Goal: Obtain resource: Obtain resource

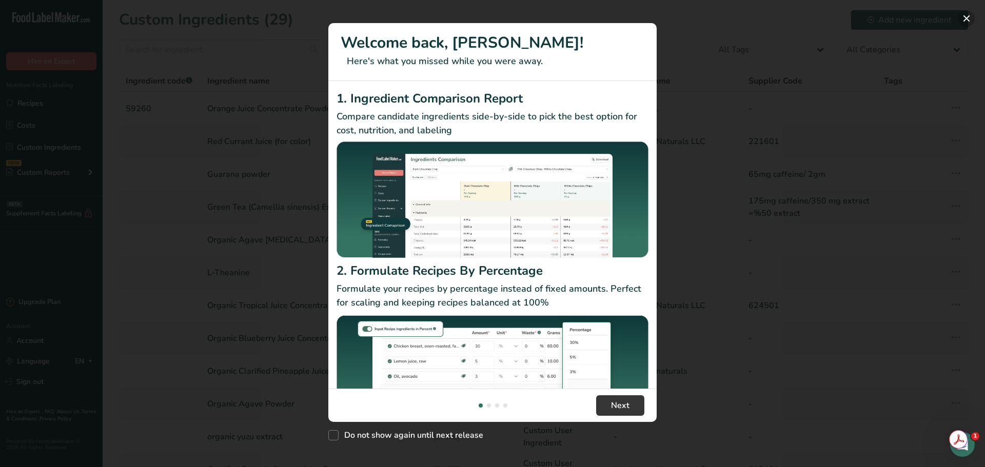
click at [966, 18] on button "New Features" at bounding box center [966, 18] width 16 height 16
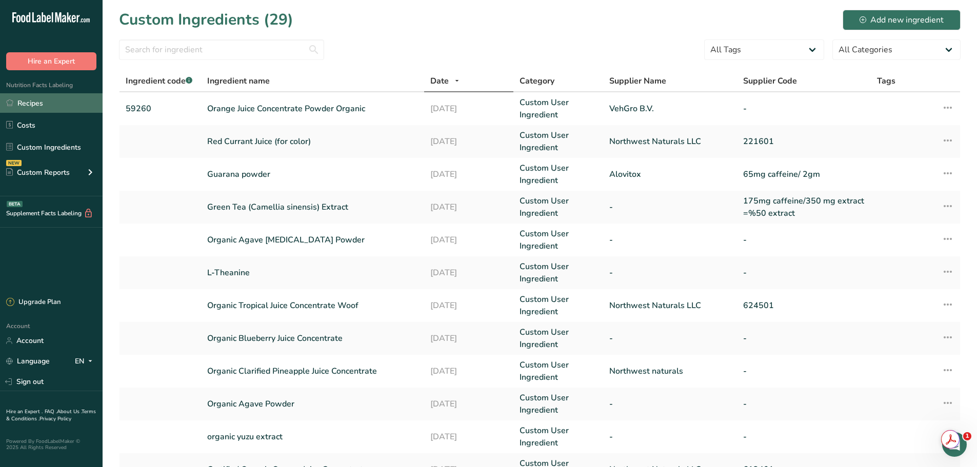
click at [40, 102] on link "Recipes" at bounding box center [51, 102] width 103 height 19
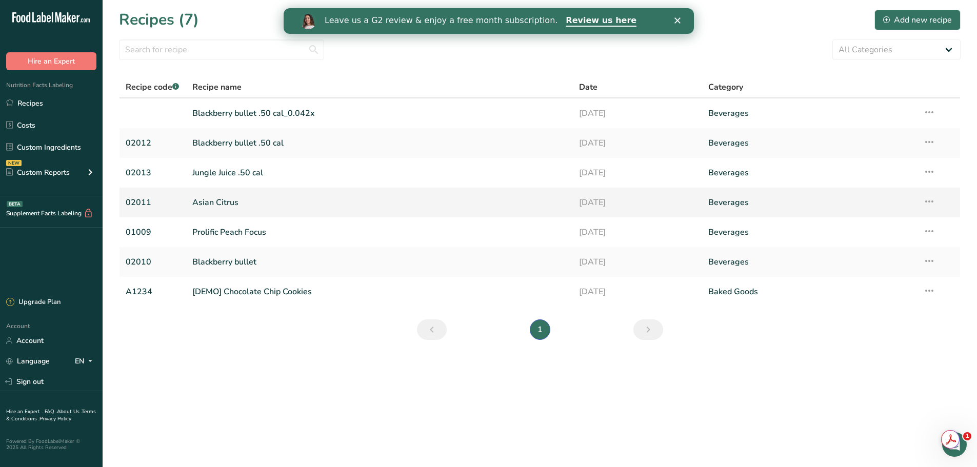
click at [211, 195] on link "Asian Citrus" at bounding box center [379, 203] width 375 height 22
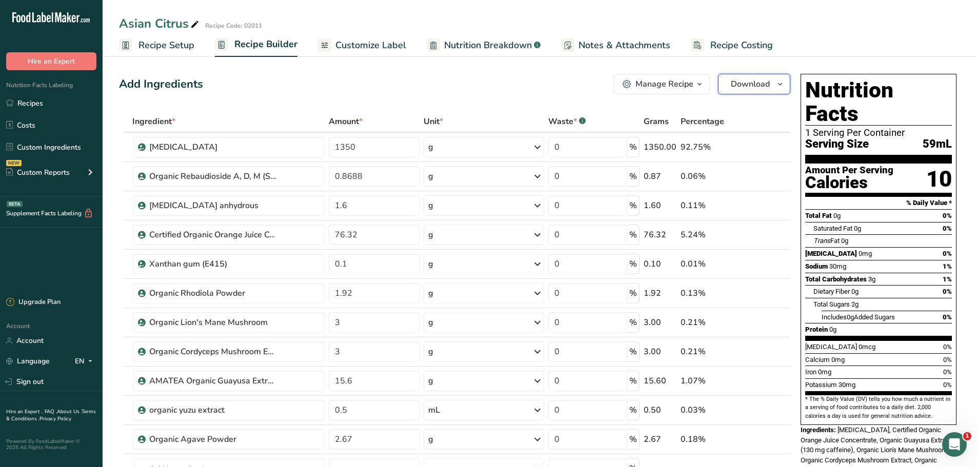
click at [768, 85] on span "Download" at bounding box center [750, 84] width 39 height 12
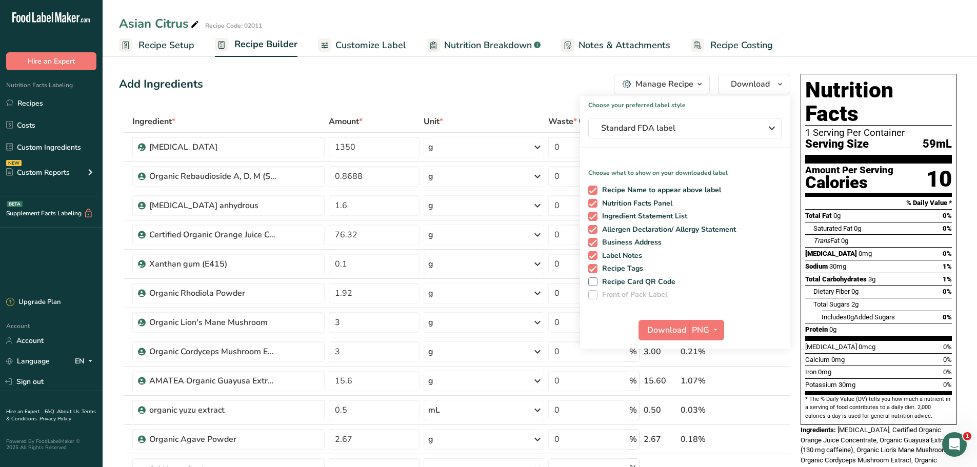
click at [694, 81] on span "button" at bounding box center [700, 84] width 12 height 12
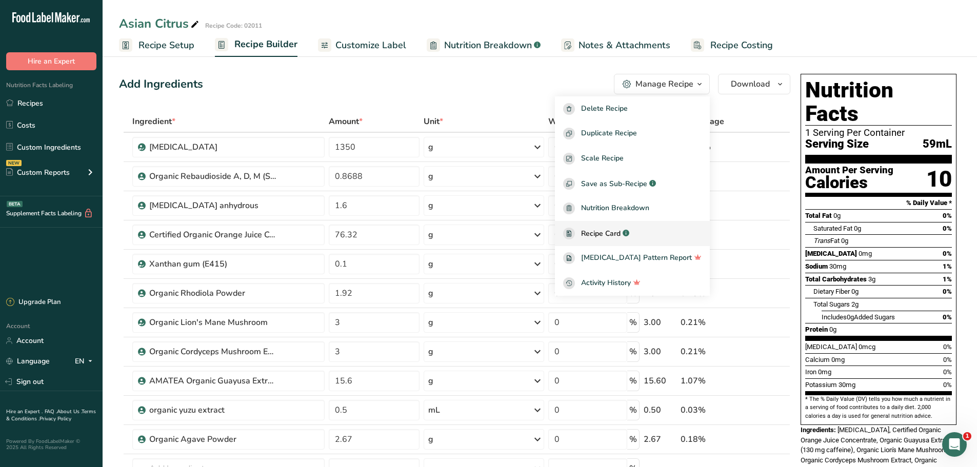
click at [621, 235] on span "Recipe Card" at bounding box center [601, 233] width 40 height 11
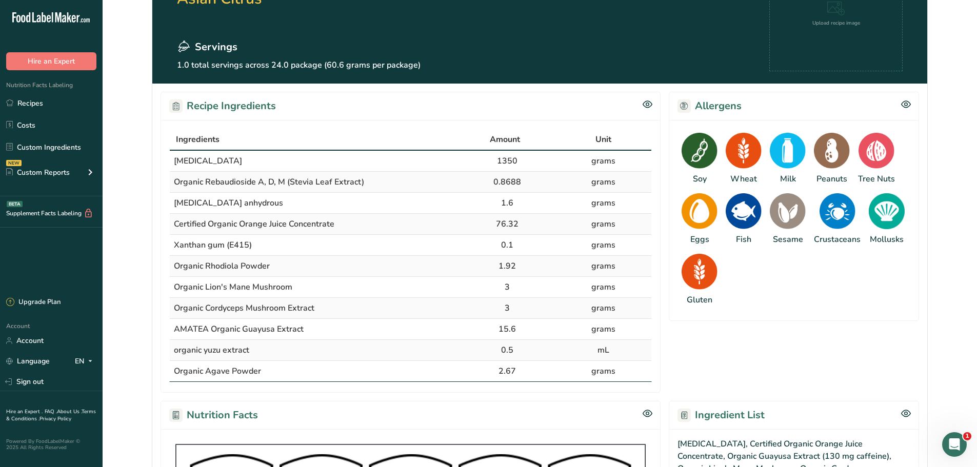
scroll to position [103, 0]
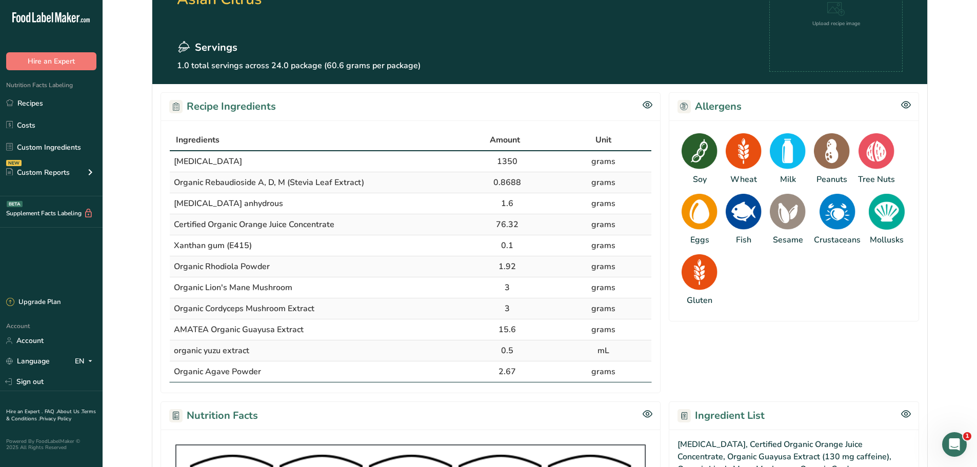
click at [914, 105] on div "Allergens" at bounding box center [794, 106] width 250 height 28
click at [906, 106] on icon at bounding box center [906, 105] width 10 height 9
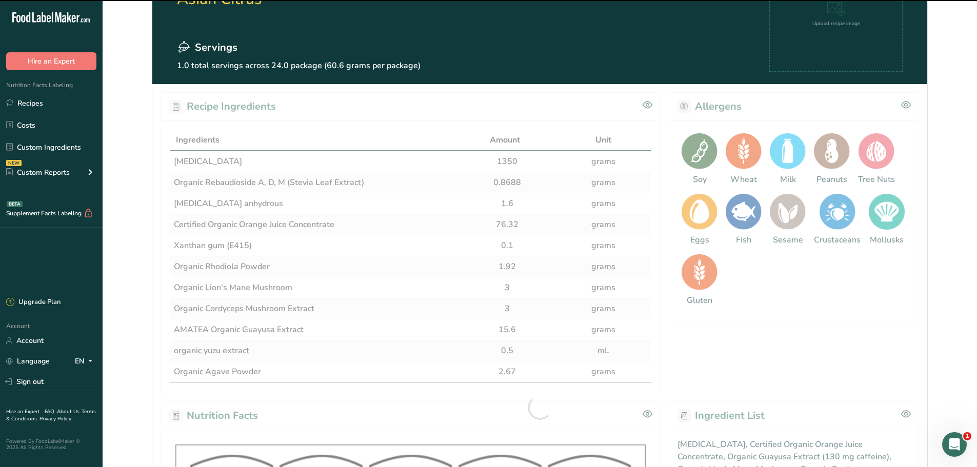
scroll to position [359, 0]
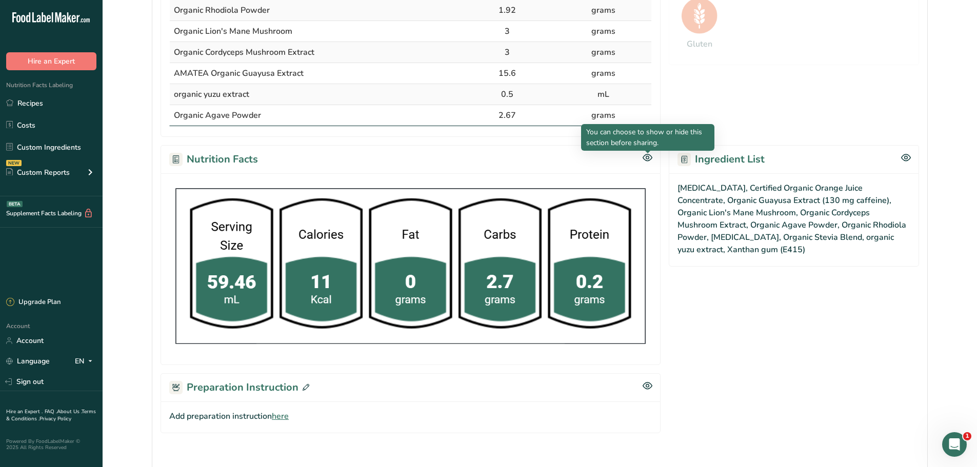
click at [647, 153] on div at bounding box center [647, 153] width 5 height 5
click at [651, 157] on icon at bounding box center [648, 157] width 10 height 9
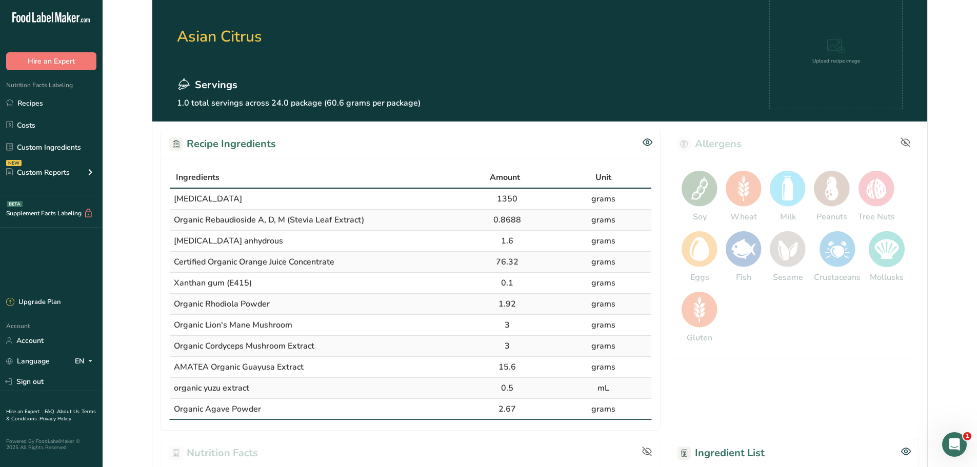
scroll to position [0, 0]
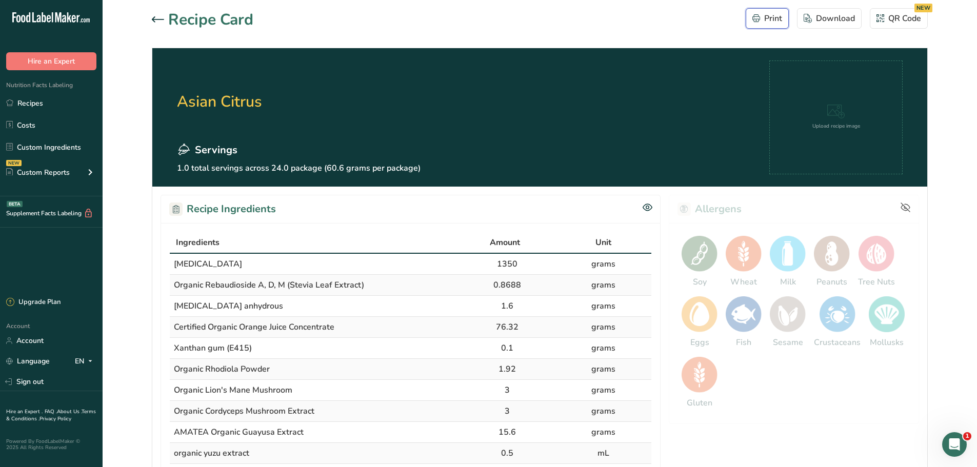
click at [756, 13] on div "Print" at bounding box center [768, 18] width 30 height 12
